Goal: Task Accomplishment & Management: Use online tool/utility

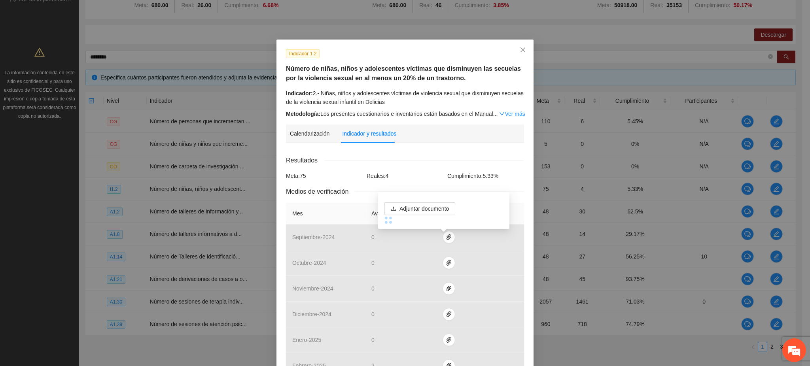
scroll to position [252, 0]
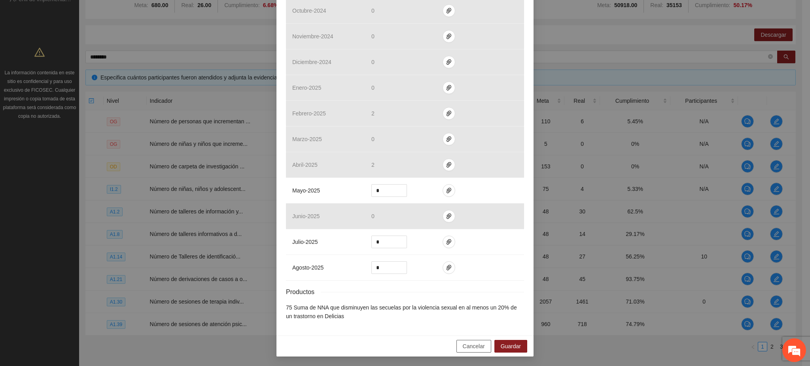
drag, startPoint x: 471, startPoint y: 351, endPoint x: 460, endPoint y: 349, distance: 11.4
click at [460, 349] on button "Cancelar" at bounding box center [474, 346] width 35 height 13
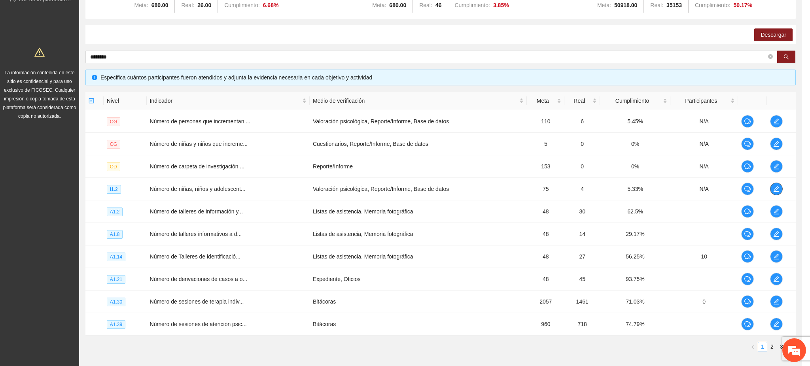
scroll to position [0, 0]
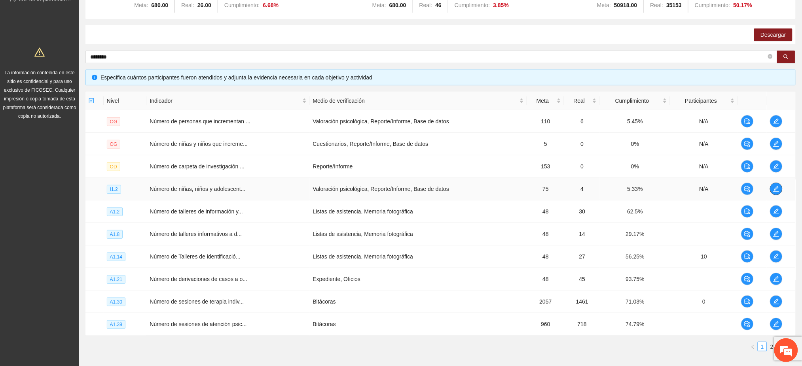
click at [779, 188] on icon "edit" at bounding box center [776, 189] width 6 height 6
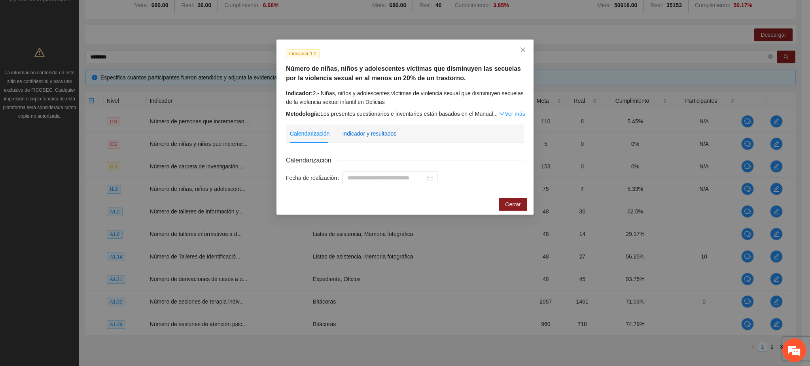
click at [375, 133] on div "Indicador y resultados" at bounding box center [369, 133] width 54 height 9
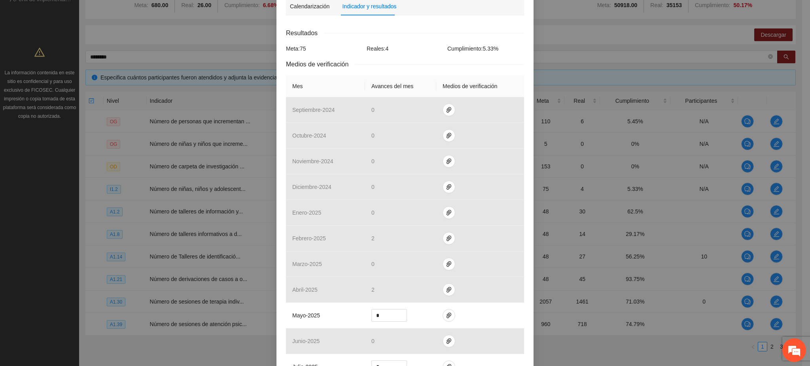
scroll to position [142, 0]
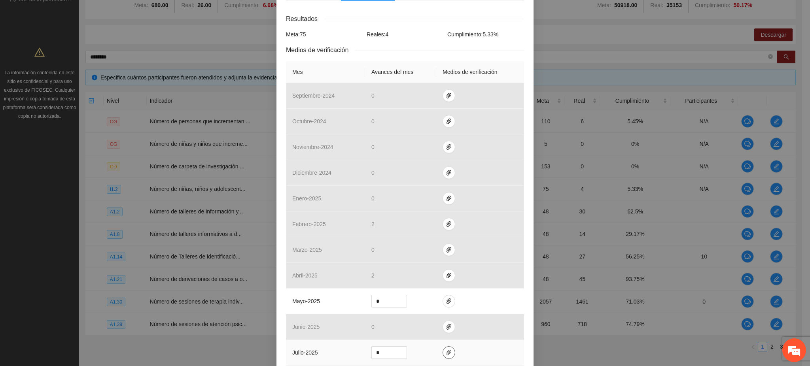
click at [443, 358] on button "button" at bounding box center [449, 353] width 13 height 13
click at [417, 329] on span "Adjuntar documento" at bounding box center [424, 328] width 49 height 9
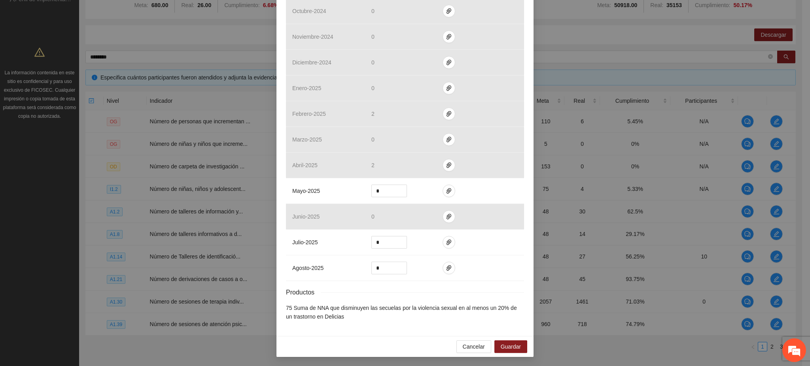
scroll to position [252, 0]
click at [446, 241] on icon "paper-clip" at bounding box center [449, 242] width 6 height 6
click at [505, 345] on span "Guardar" at bounding box center [511, 346] width 20 height 9
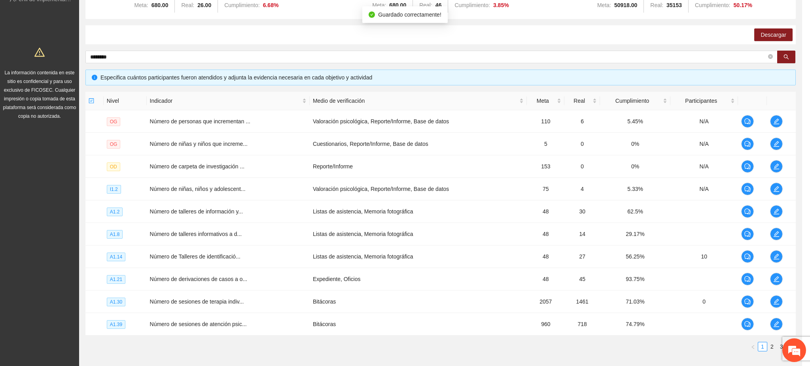
scroll to position [213, 0]
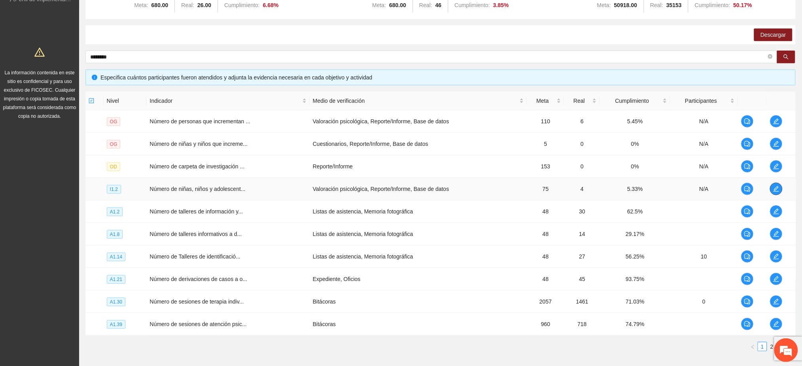
click at [778, 191] on icon "edit" at bounding box center [777, 189] width 6 height 6
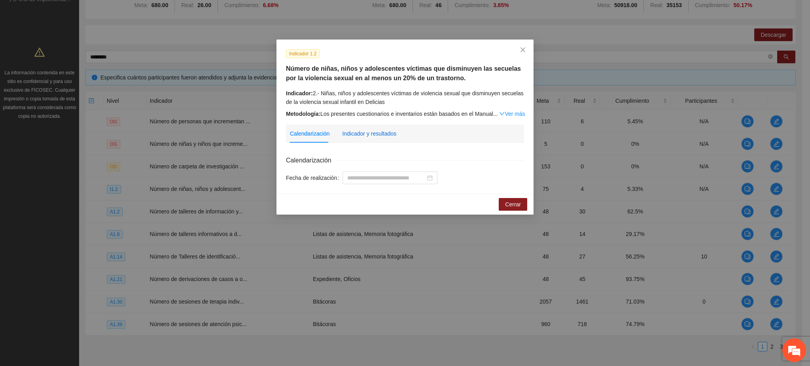
click at [369, 130] on div "Indicador y resultados" at bounding box center [369, 133] width 54 height 9
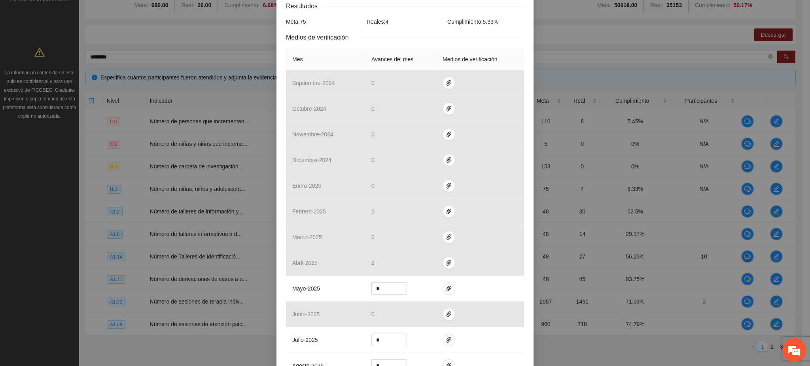
scroll to position [158, 0]
click at [446, 282] on icon "paper-clip" at bounding box center [449, 285] width 6 height 6
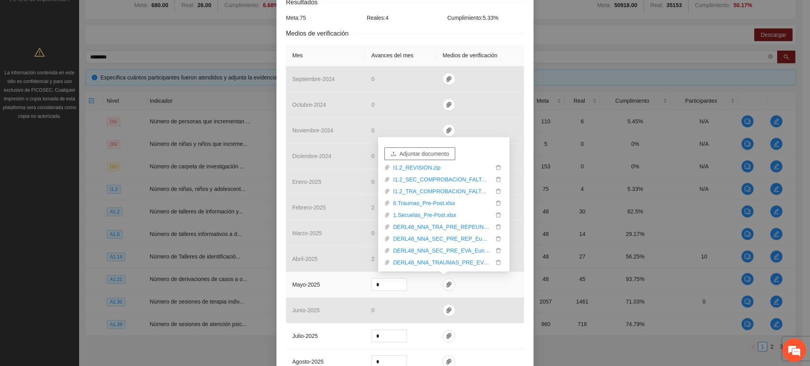
click at [449, 155] on span "Adjuntar documento" at bounding box center [424, 154] width 49 height 9
